Goal: Navigation & Orientation: Understand site structure

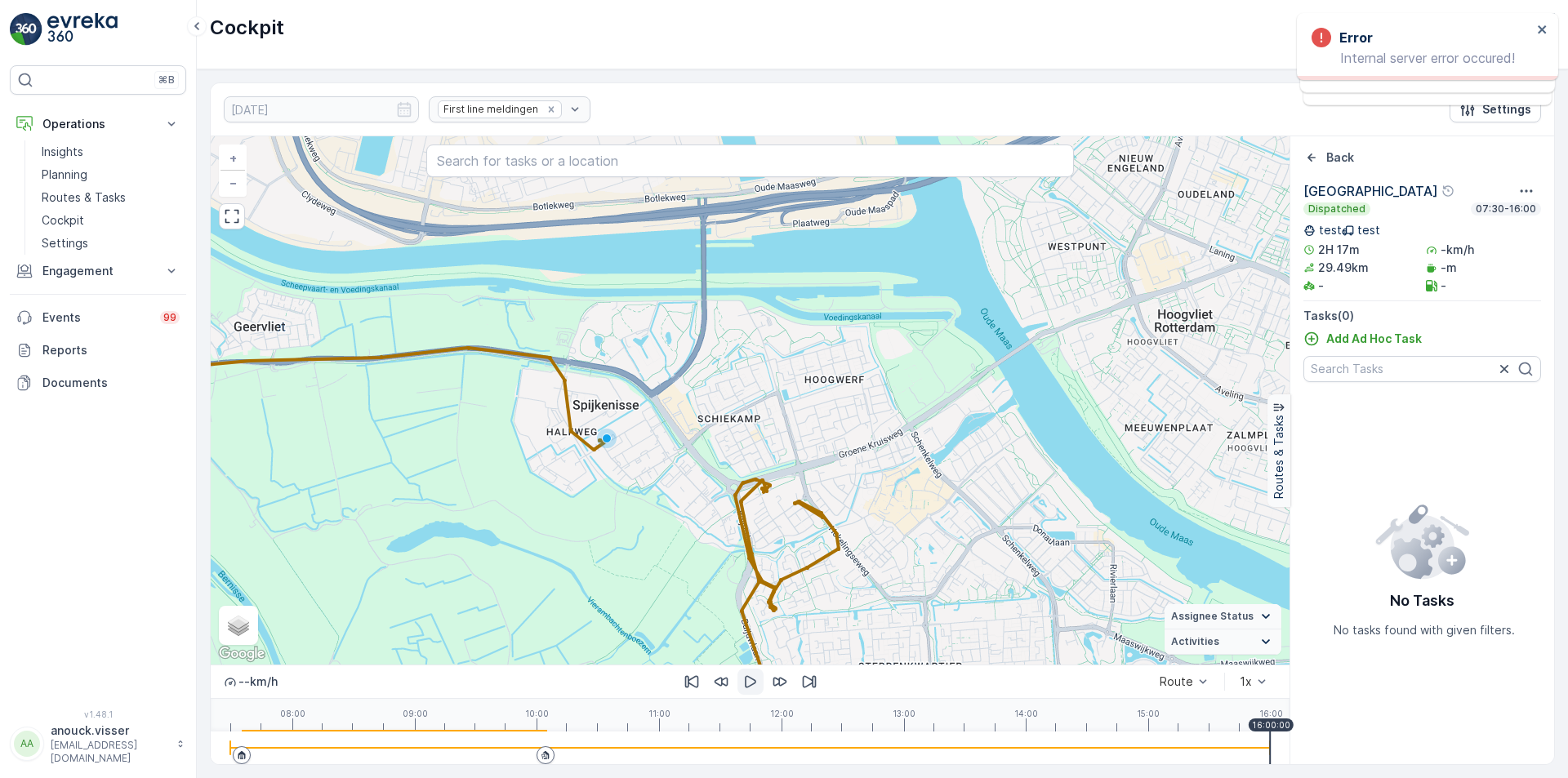
click at [749, 683] on icon "button" at bounding box center [751, 682] width 16 height 16
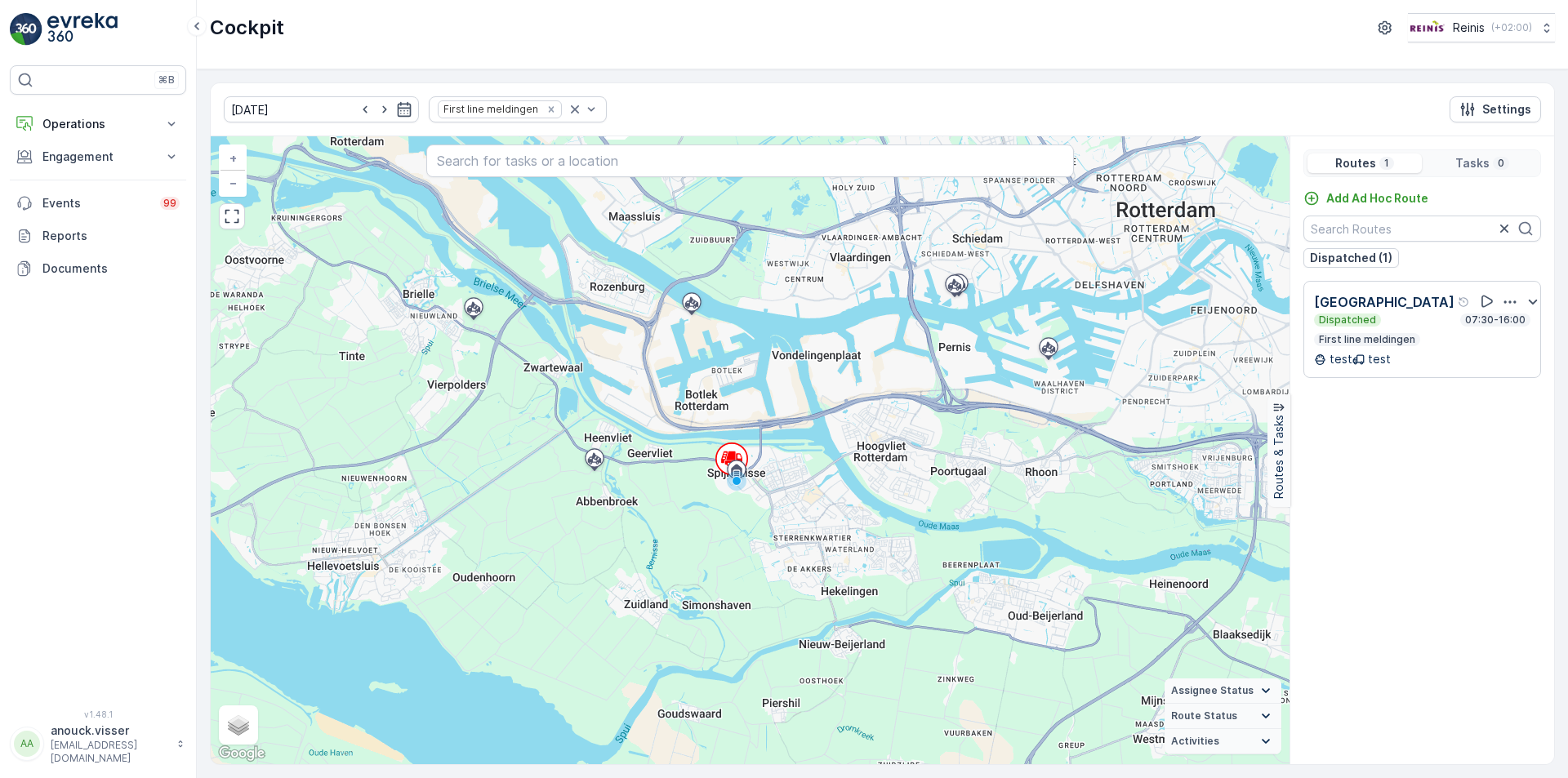
drag, startPoint x: 871, startPoint y: 574, endPoint x: 807, endPoint y: 434, distance: 153.9
click at [807, 434] on div "+ − Satellite Roadmap Terrain Hybrid Leaflet Keyboard shortcuts Map Data Map da…" at bounding box center [750, 450] width 1079 height 628
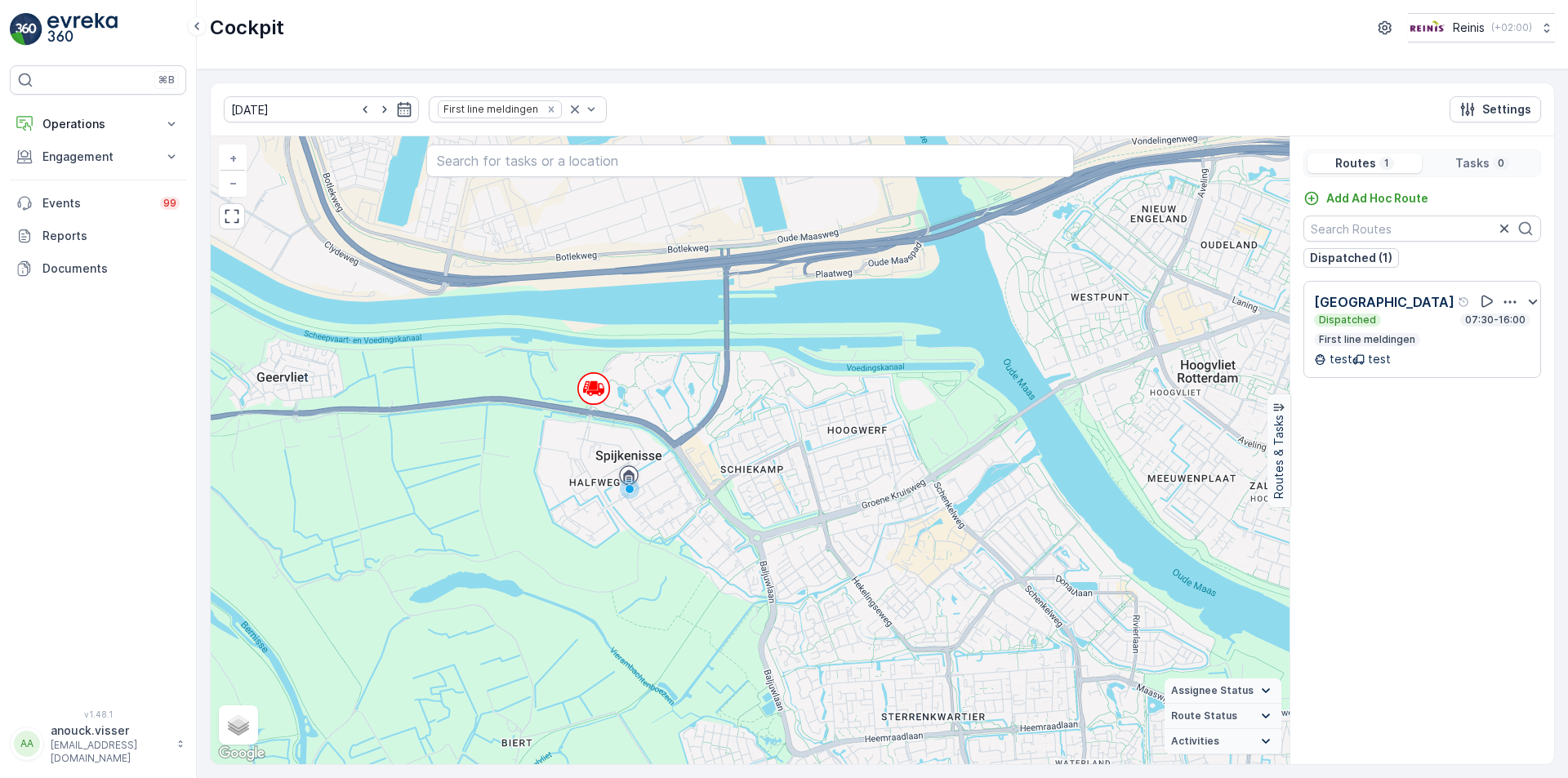
click at [1471, 290] on div "Bijplaatsingen Dispatched 07:30-16:00 First line meldingen test test" at bounding box center [1422, 330] width 237 height 97
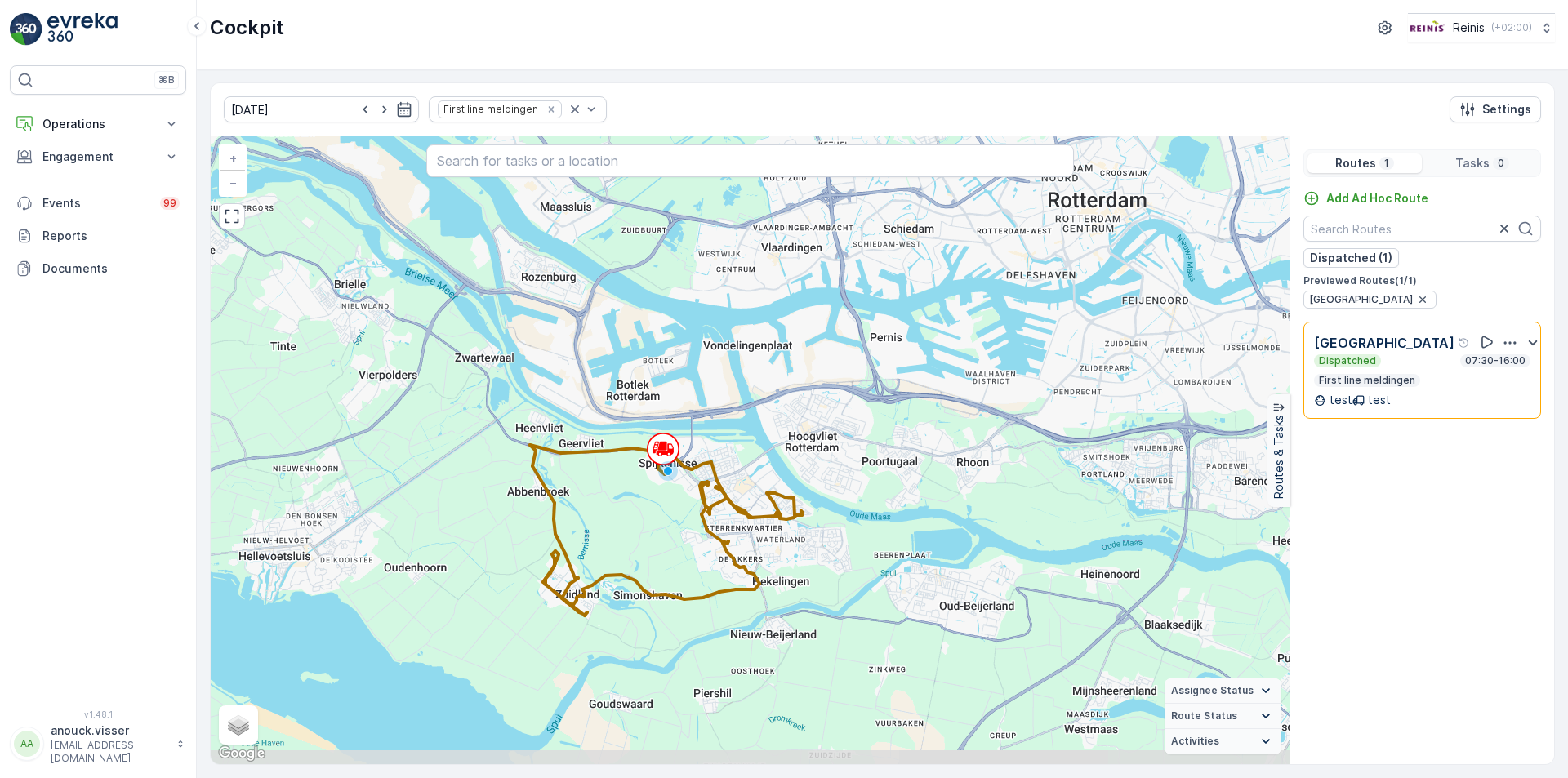
drag, startPoint x: 1074, startPoint y: 494, endPoint x: 940, endPoint y: 342, distance: 202.6
click at [940, 342] on div "+ − Satellite Roadmap Terrain Hybrid Leaflet Keyboard shortcuts Map Data Map da…" at bounding box center [750, 450] width 1079 height 628
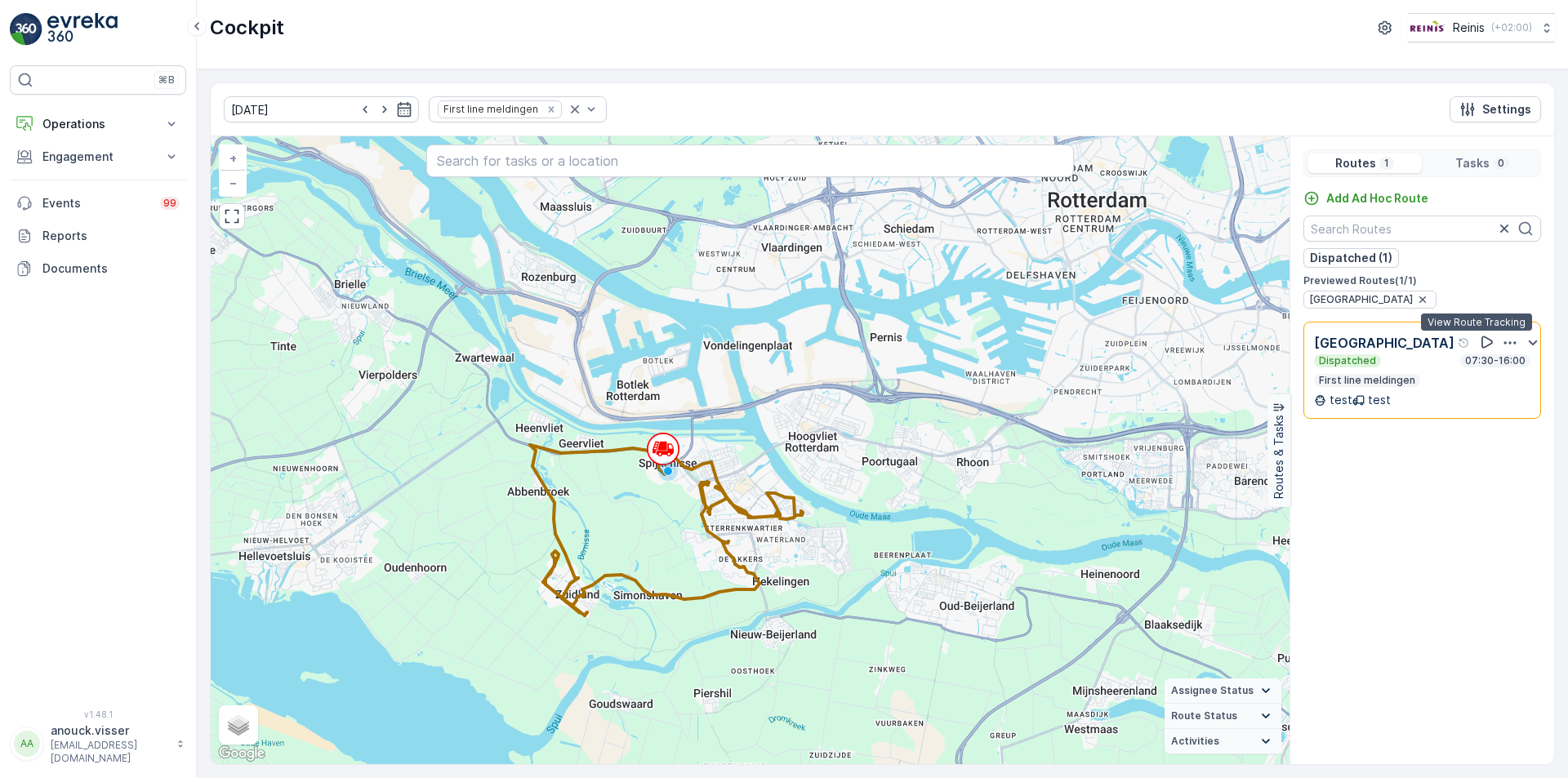
click at [1479, 344] on icon at bounding box center [1487, 342] width 16 height 16
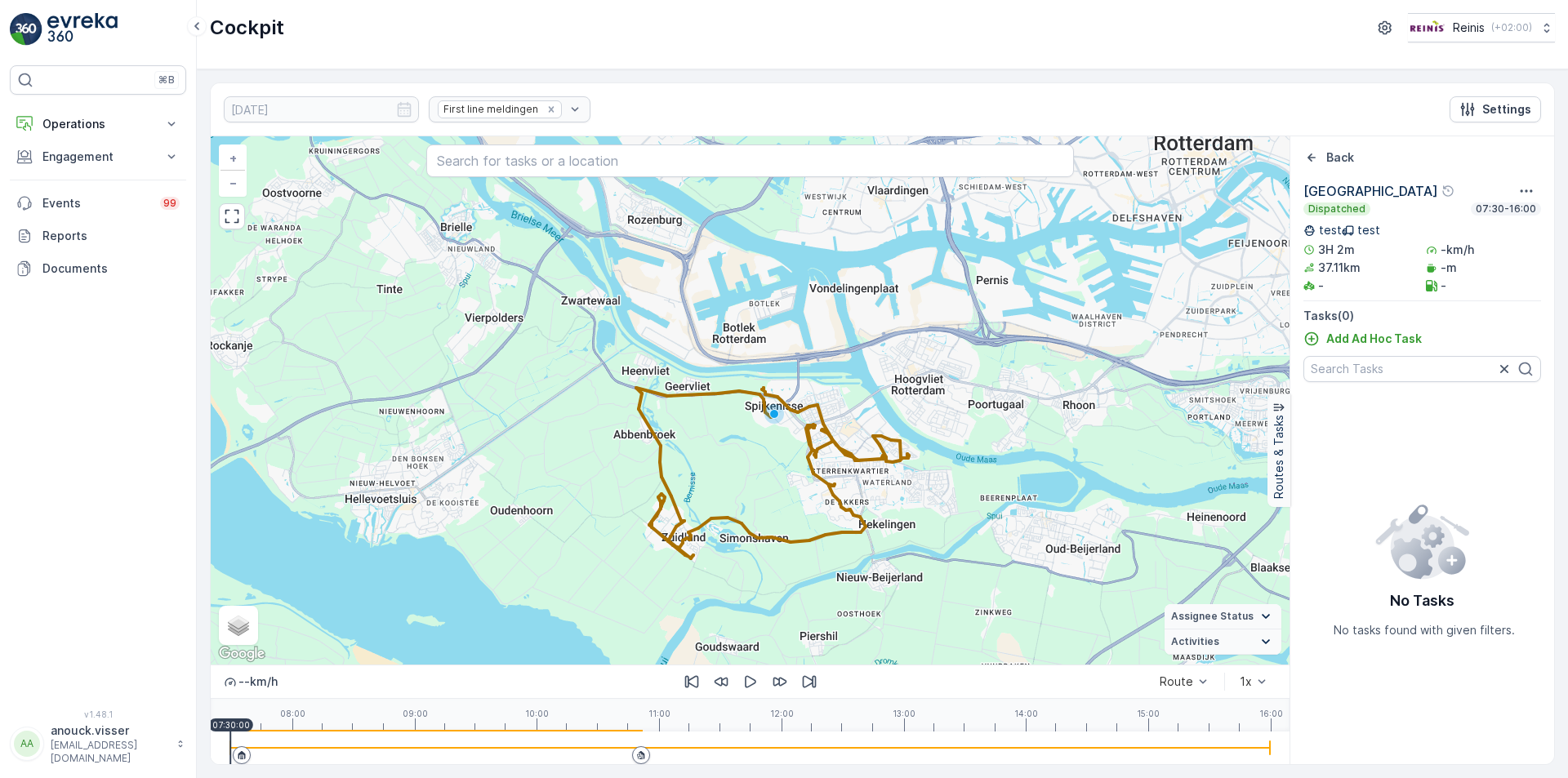
drag, startPoint x: 819, startPoint y: 555, endPoint x: 787, endPoint y: 364, distance: 193.7
click at [787, 364] on div "+ − Satellite Roadmap Terrain Hybrid Leaflet Keyboard shortcuts Map Data Map da…" at bounding box center [750, 400] width 1079 height 528
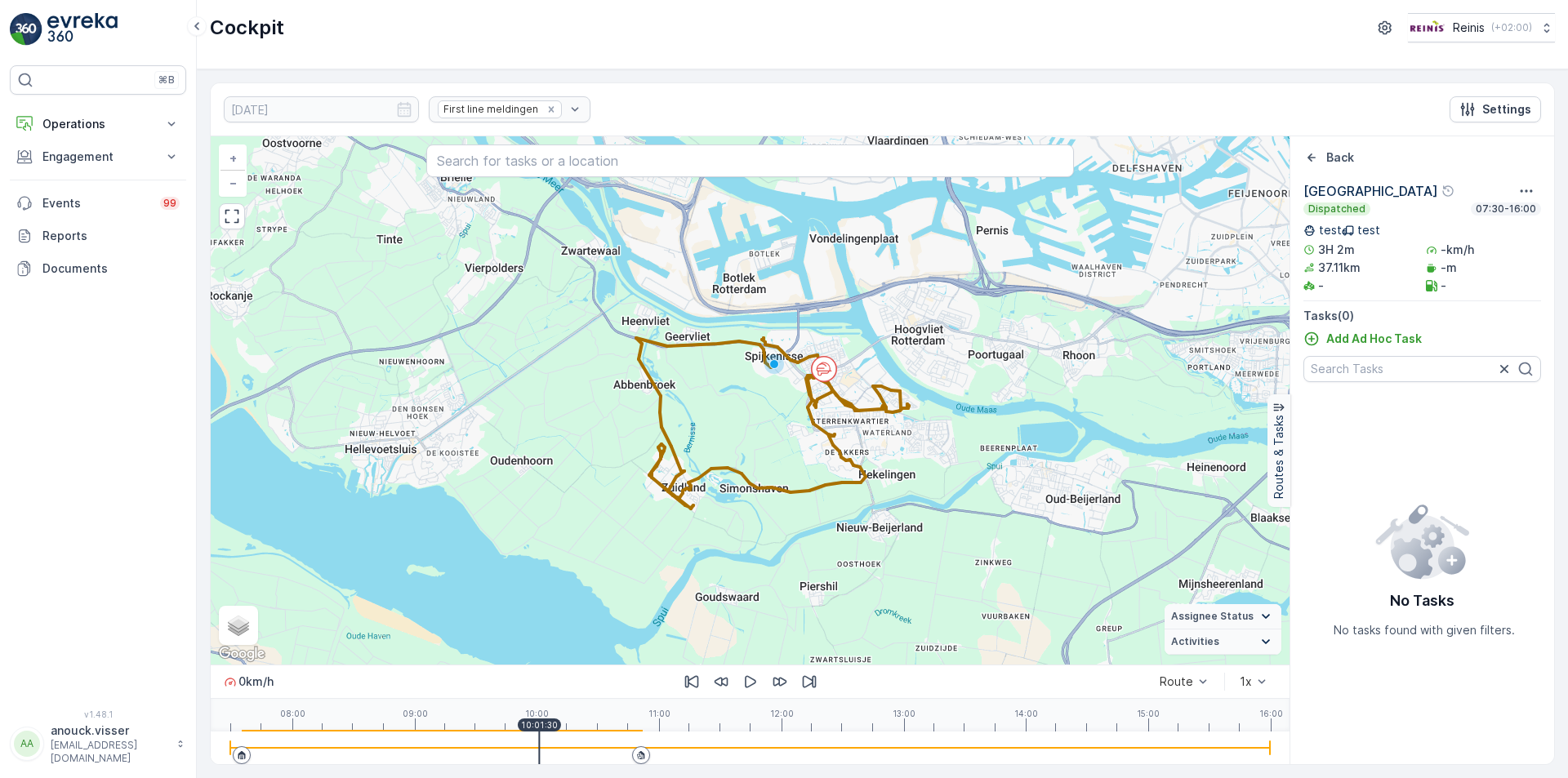
drag, startPoint x: 230, startPoint y: 744, endPoint x: 539, endPoint y: 727, distance: 309.5
click at [539, 727] on div "0 km/h Route 1x 08:00 09:00 10:00 11:00 12:00 13:00 14:00 15:00 16:00 10:01:30" at bounding box center [750, 714] width 1079 height 100
